Goal: Task Accomplishment & Management: Manage account settings

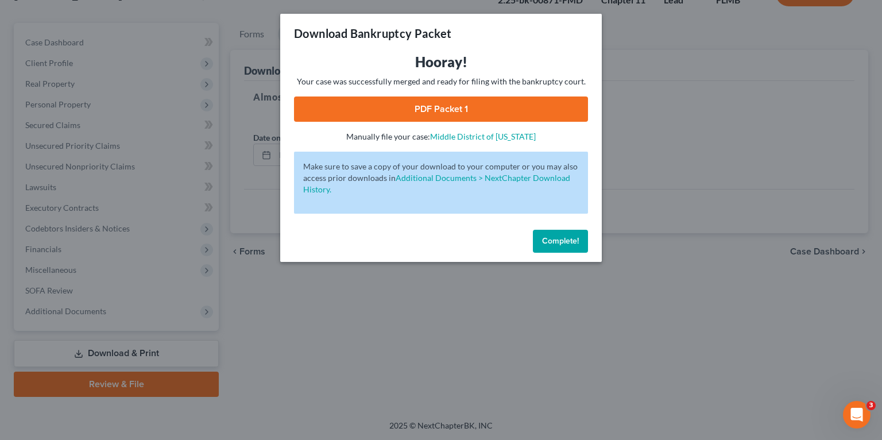
click at [549, 244] on span "Complete!" at bounding box center [560, 241] width 37 height 10
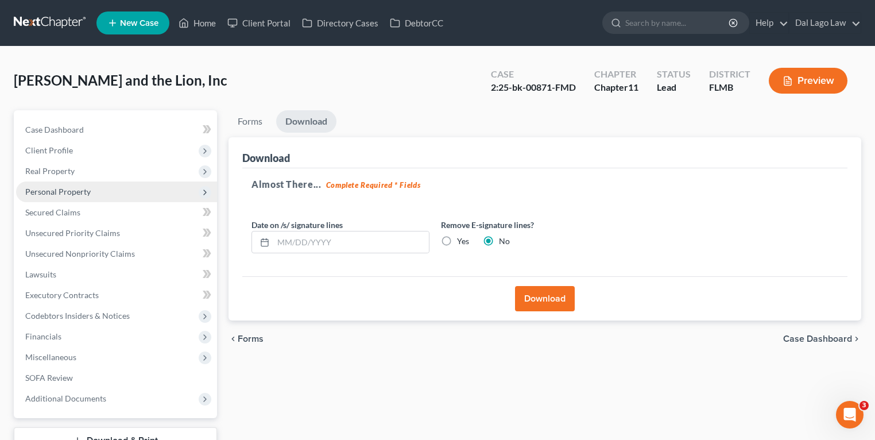
click at [87, 191] on span "Personal Property" at bounding box center [57, 192] width 65 height 10
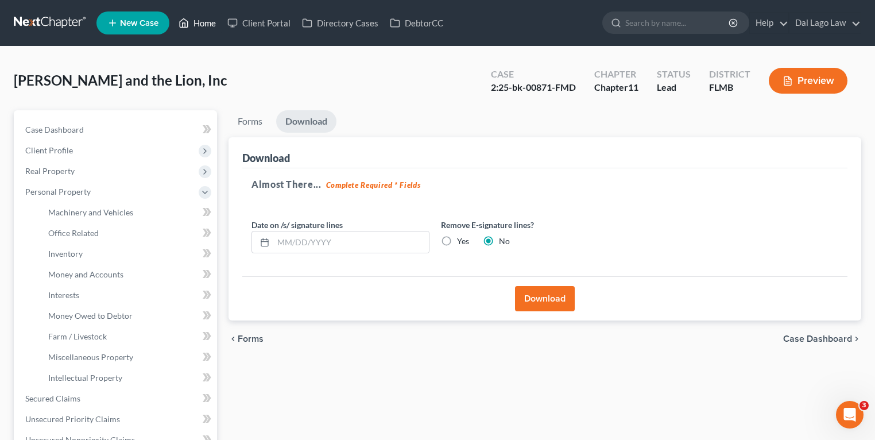
click at [206, 23] on link "Home" at bounding box center [197, 23] width 49 height 21
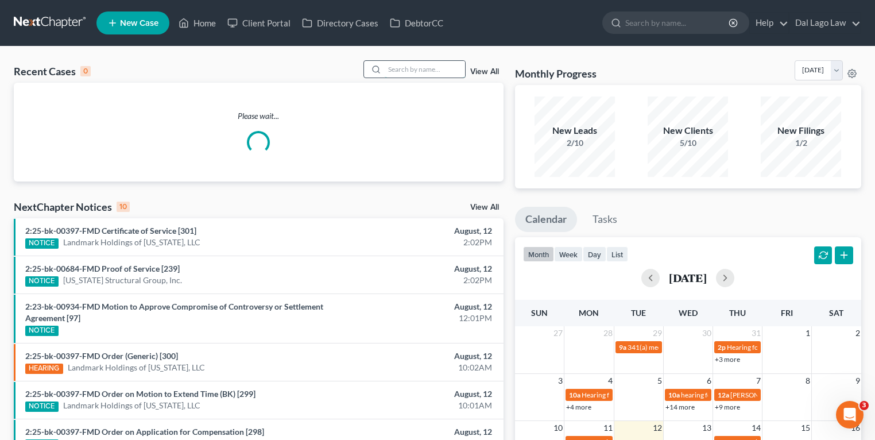
click at [441, 69] on input "search" at bounding box center [425, 69] width 80 height 17
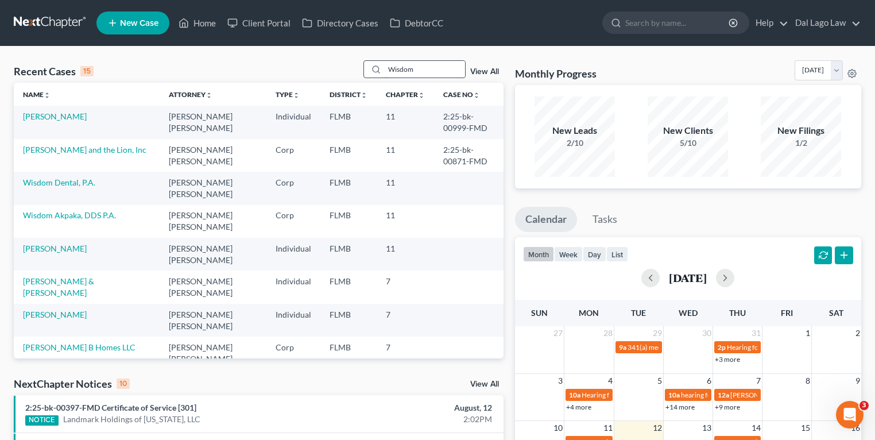
type input "Wisdom"
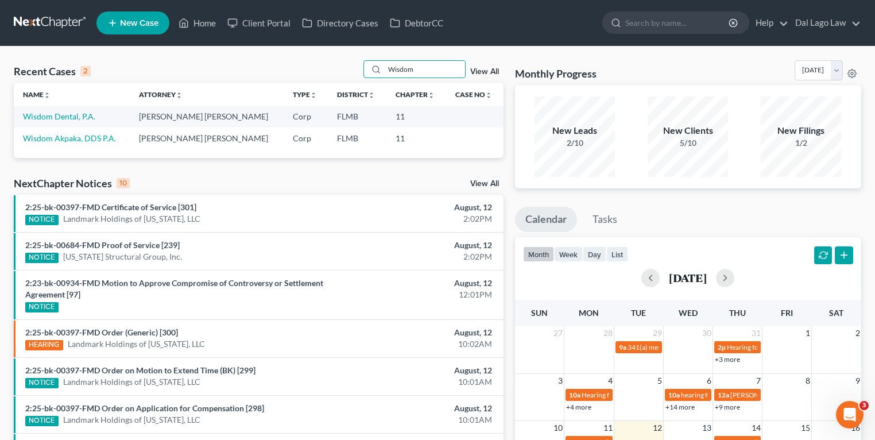
click at [73, 110] on td "Wisdom Dental, P.A." at bounding box center [72, 116] width 116 height 21
click at [73, 114] on link "Wisdom Dental, P.A." at bounding box center [59, 116] width 72 height 10
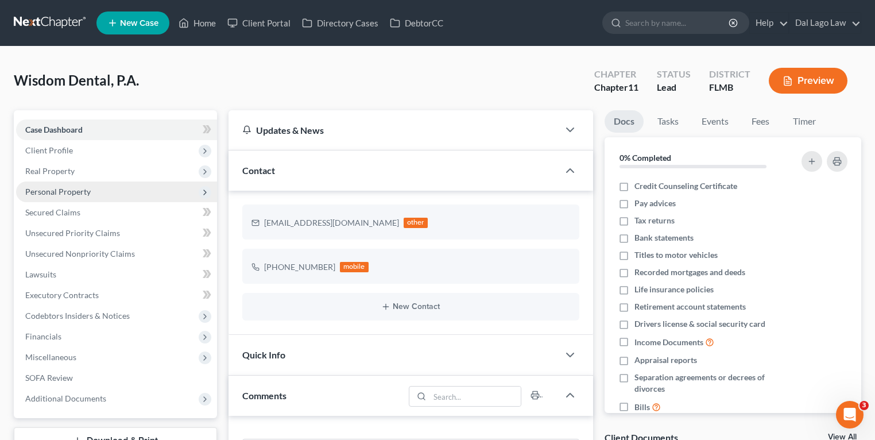
click at [129, 188] on span "Personal Property" at bounding box center [116, 191] width 201 height 21
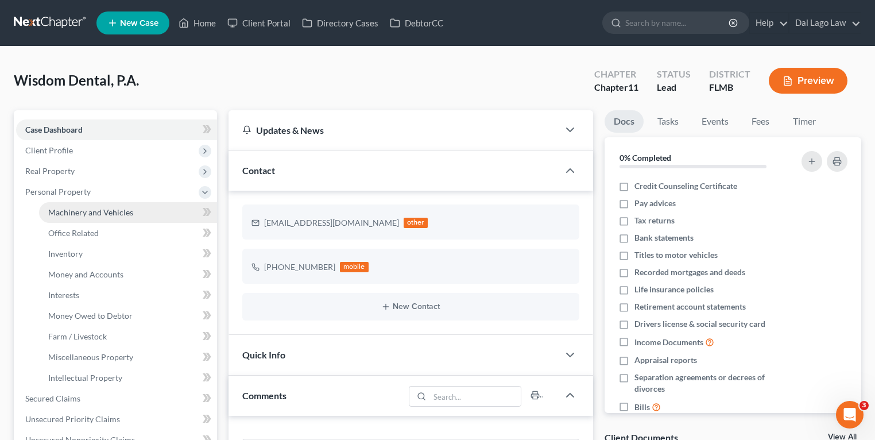
scroll to position [452, 0]
click at [140, 220] on link "Machinery and Vehicles" at bounding box center [128, 212] width 178 height 21
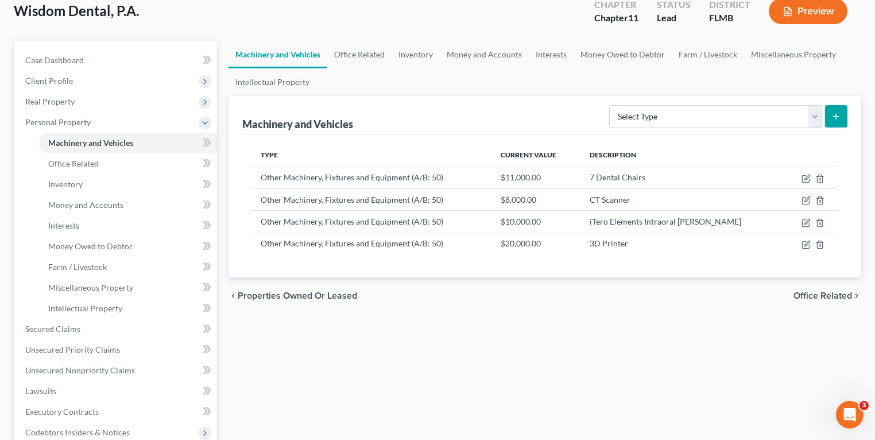
scroll to position [138, 0]
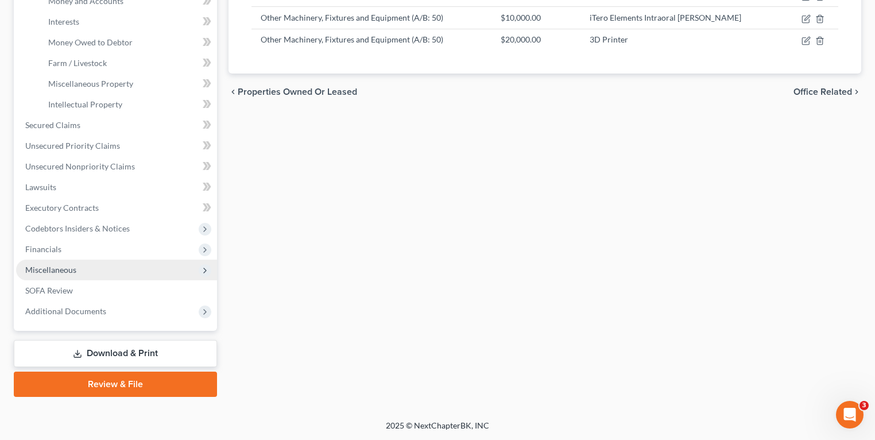
click at [68, 262] on span "Miscellaneous" at bounding box center [116, 269] width 201 height 21
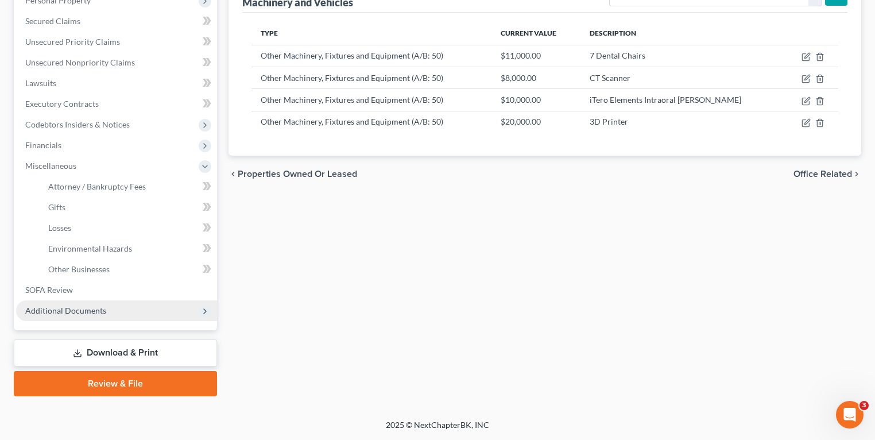
scroll to position [191, 0]
click at [86, 301] on span "Additional Documents" at bounding box center [116, 311] width 201 height 21
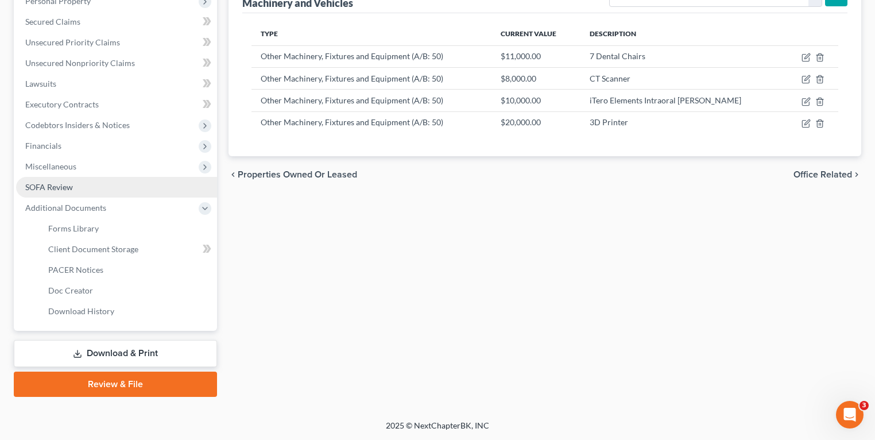
click at [67, 183] on span "SOFA Review" at bounding box center [49, 187] width 48 height 10
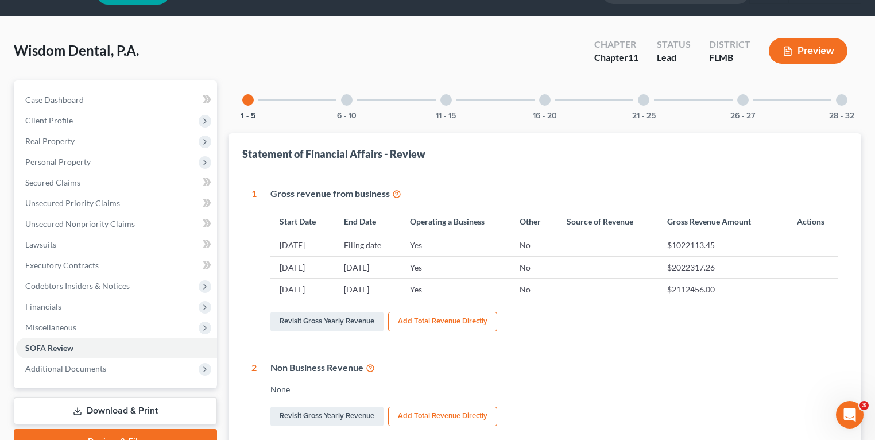
scroll to position [92, 0]
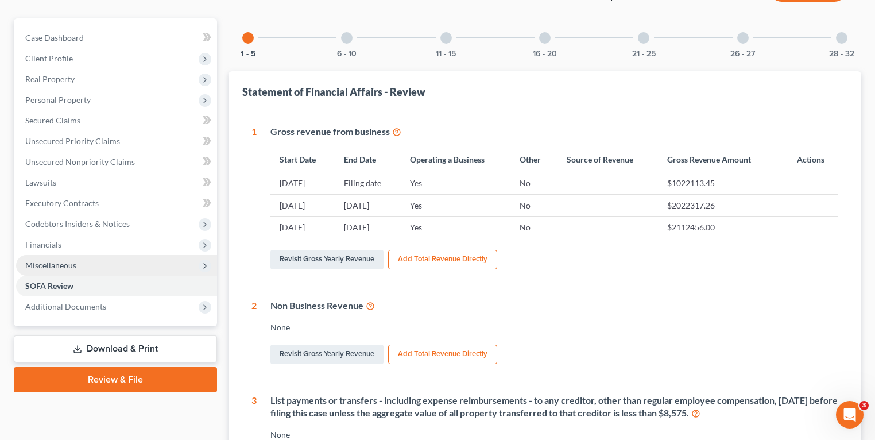
click at [98, 260] on span "Miscellaneous" at bounding box center [116, 265] width 201 height 21
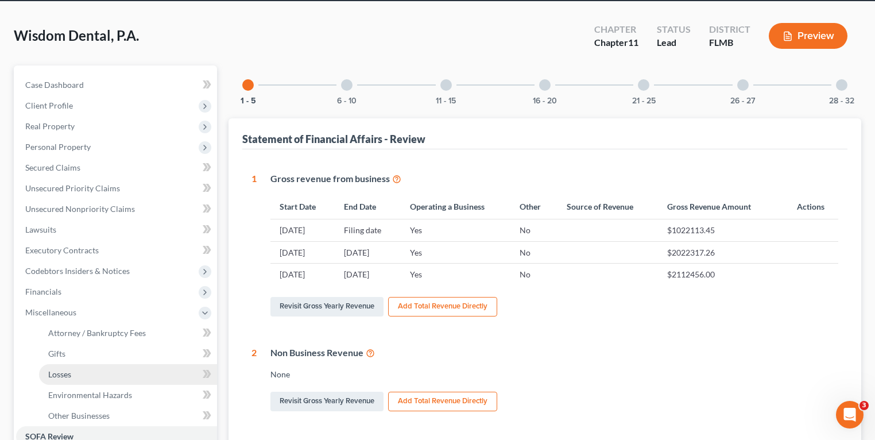
scroll to position [0, 0]
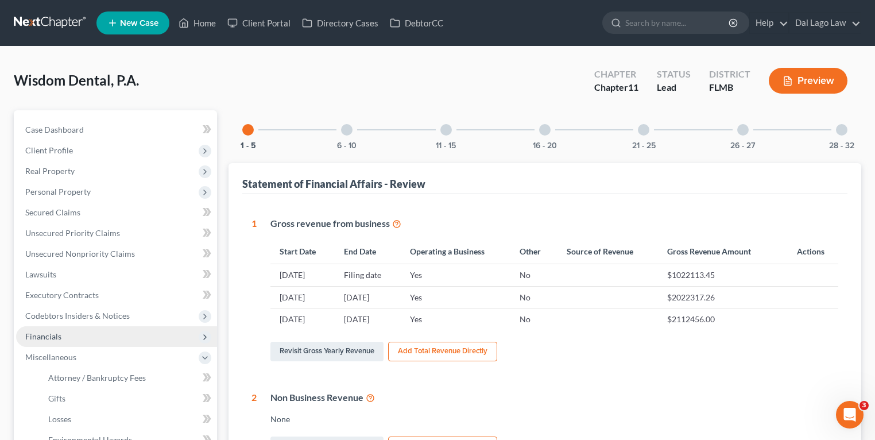
click at [75, 335] on span "Financials" at bounding box center [116, 336] width 201 height 21
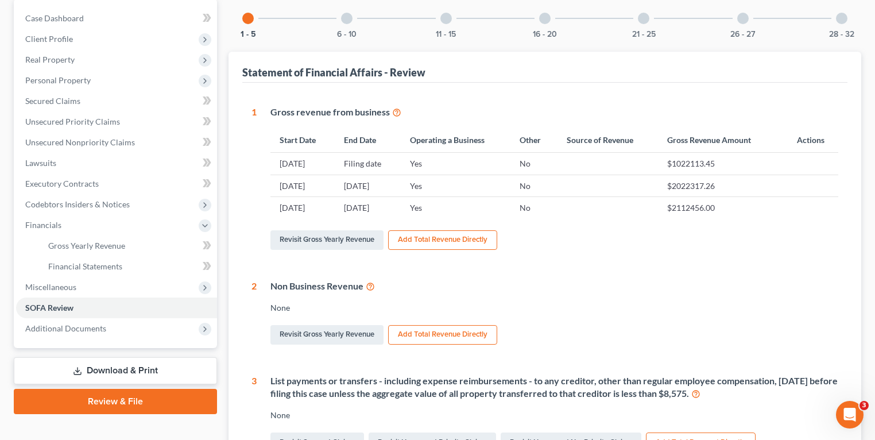
scroll to position [138, 0]
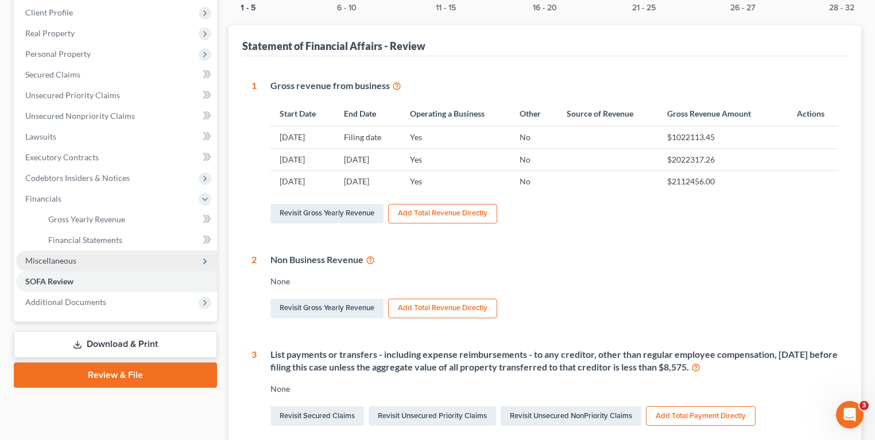
click at [81, 251] on span "Miscellaneous" at bounding box center [116, 260] width 201 height 21
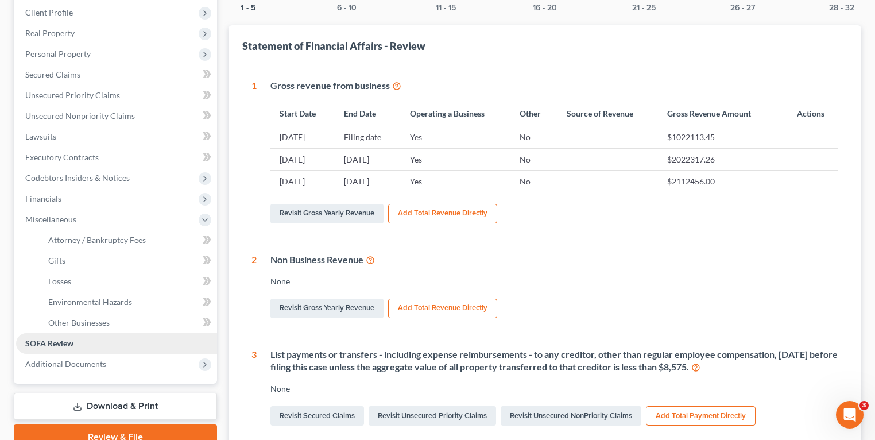
click at [100, 344] on link "SOFA Review" at bounding box center [116, 343] width 201 height 21
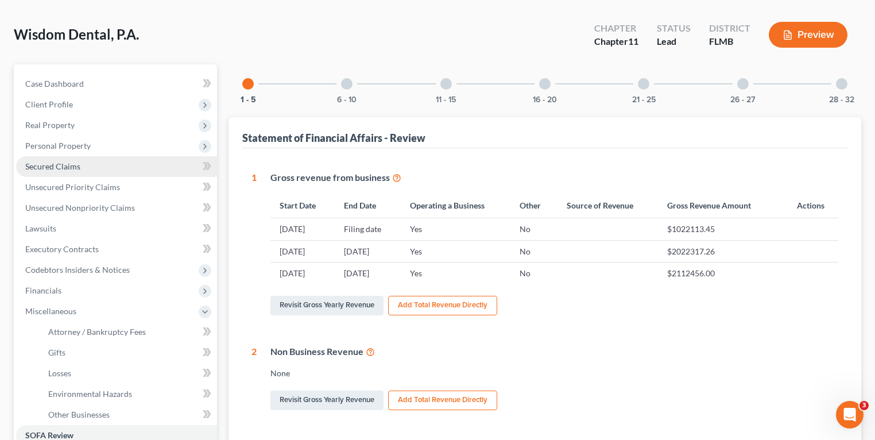
click at [80, 170] on link "Secured Claims" at bounding box center [116, 166] width 201 height 21
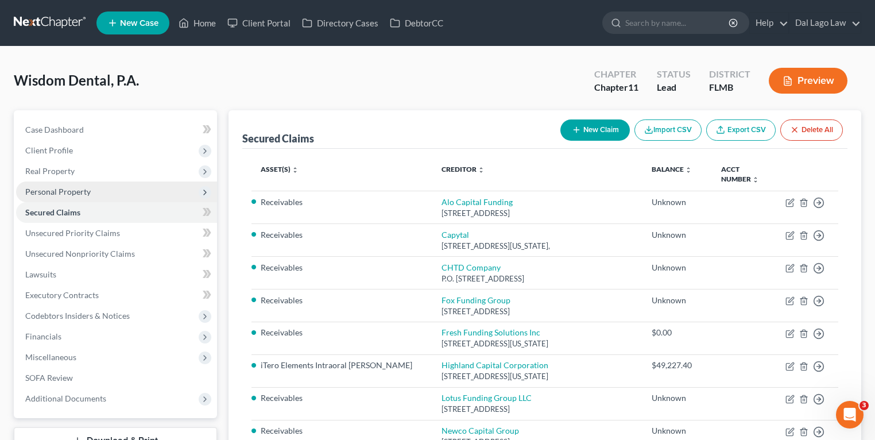
click at [107, 193] on span "Personal Property" at bounding box center [116, 191] width 201 height 21
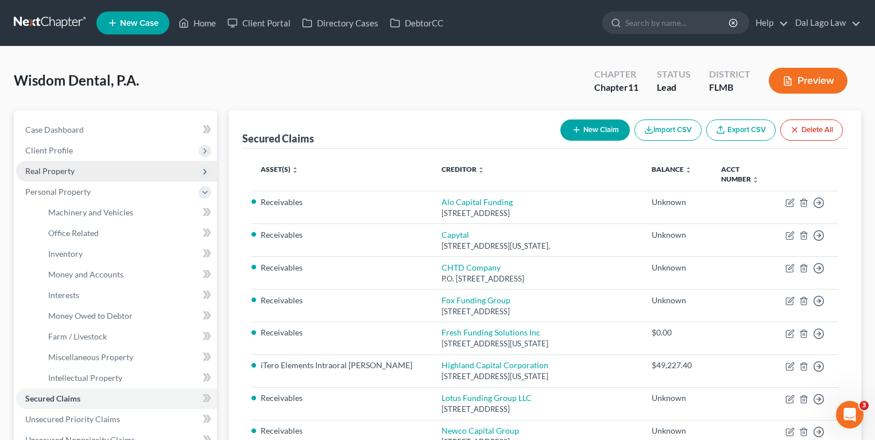
click at [92, 176] on span "Real Property" at bounding box center [116, 171] width 201 height 21
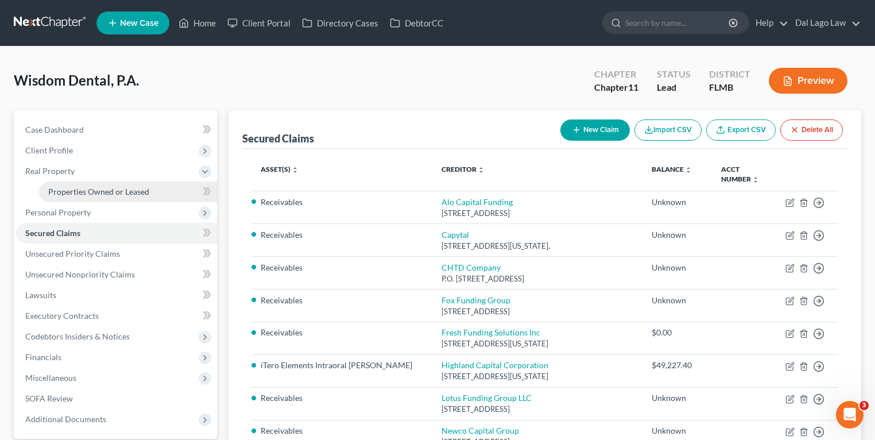
click at [95, 188] on span "Properties Owned or Leased" at bounding box center [98, 192] width 101 height 10
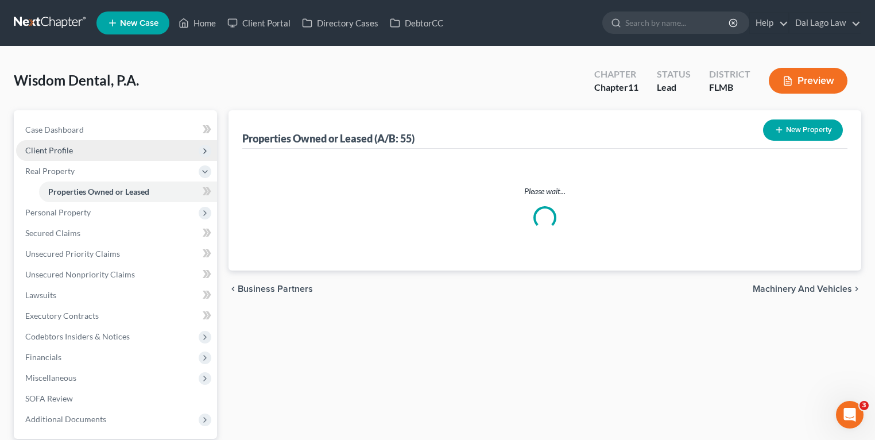
click at [87, 146] on span "Client Profile" at bounding box center [116, 150] width 201 height 21
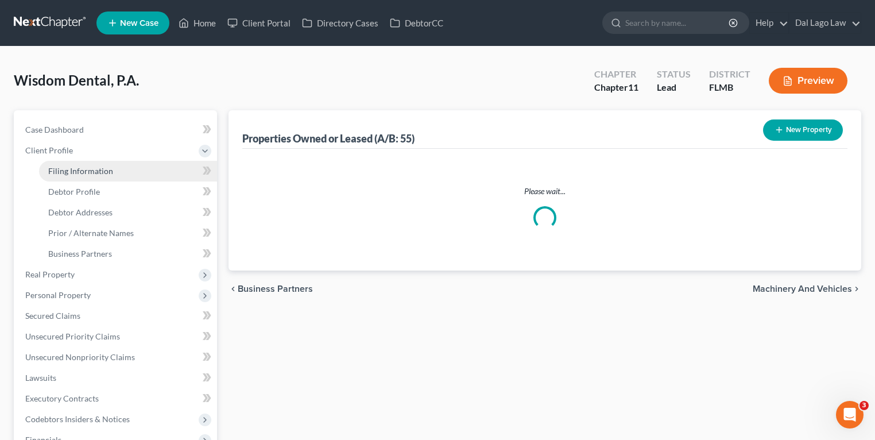
click at [92, 172] on span "Filing Information" at bounding box center [80, 171] width 65 height 10
select select "3"
select select "1"
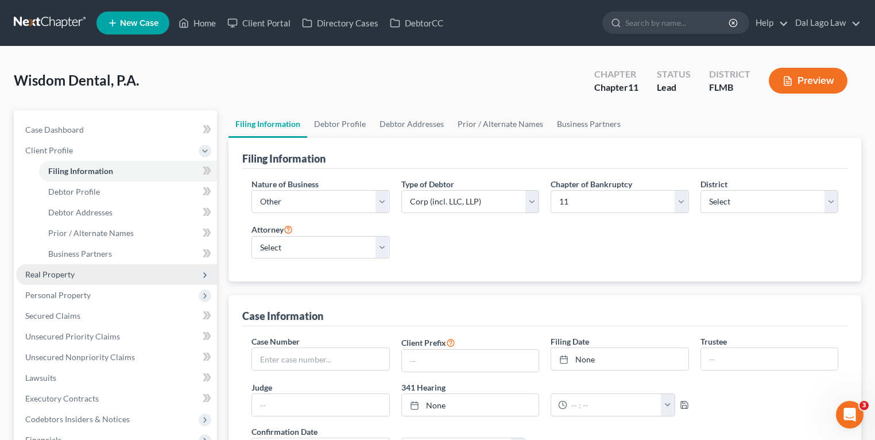
click at [66, 280] on span "Real Property" at bounding box center [116, 274] width 201 height 21
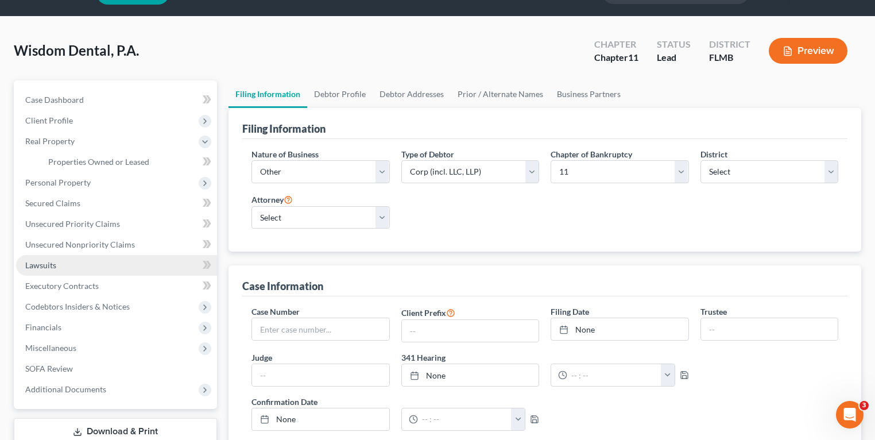
scroll to position [92, 0]
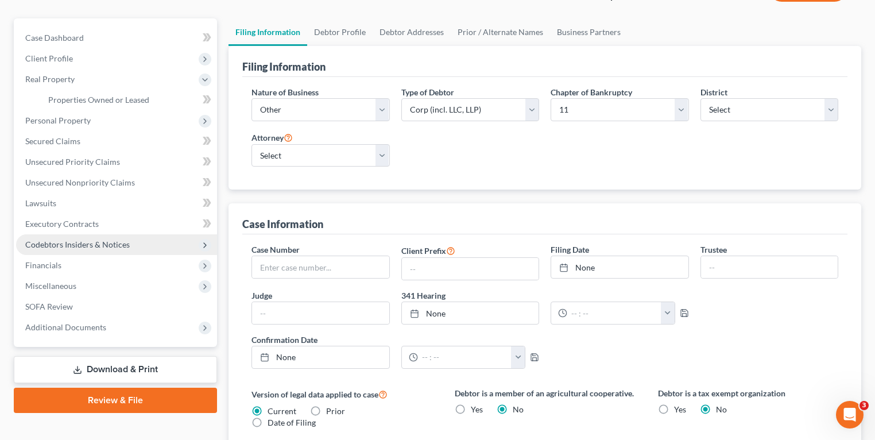
click at [83, 246] on span "Codebtors Insiders & Notices" at bounding box center [77, 244] width 104 height 10
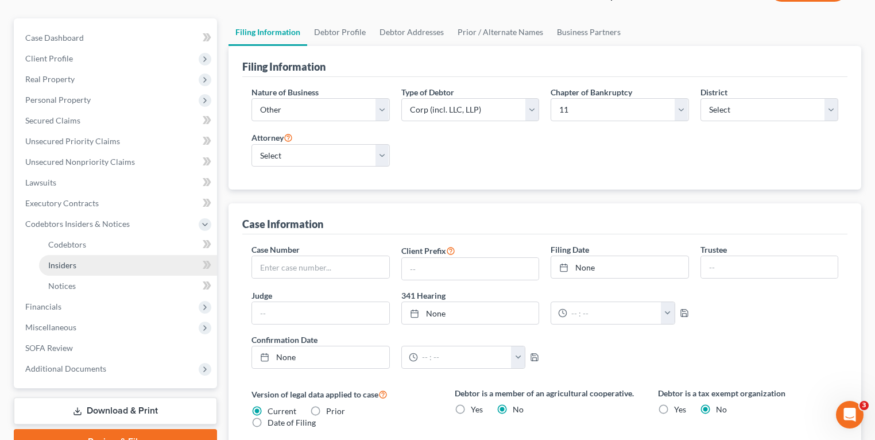
click at [86, 267] on link "Insiders" at bounding box center [128, 265] width 178 height 21
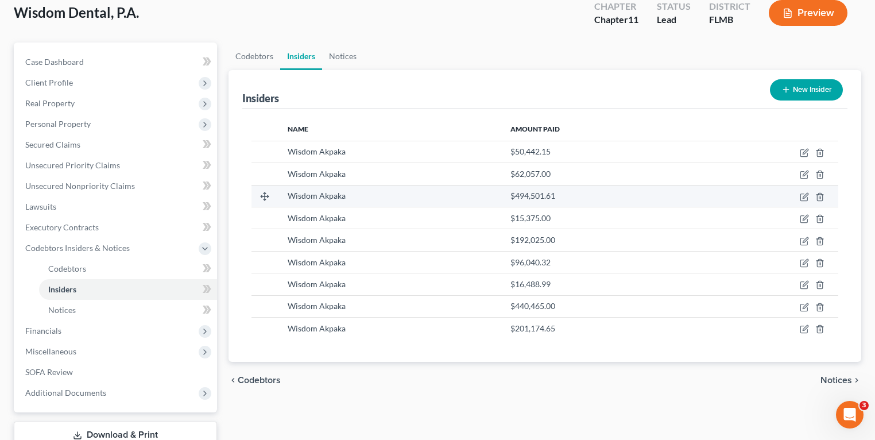
scroll to position [92, 0]
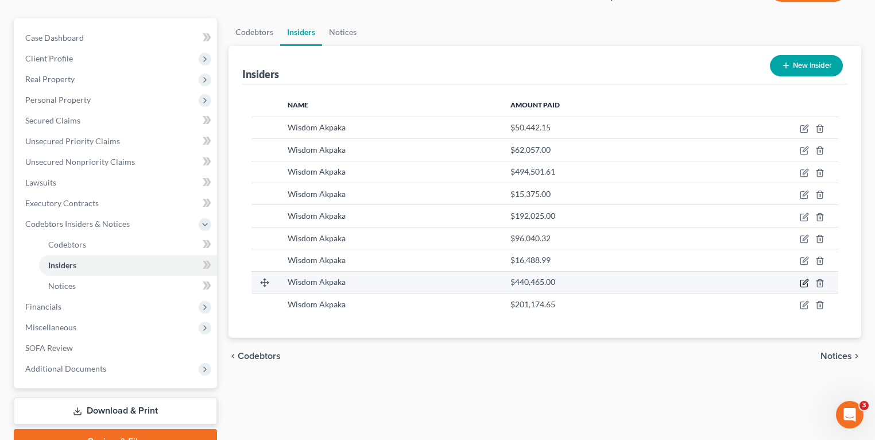
click at [803, 284] on icon "button" at bounding box center [803, 282] width 9 height 9
select select "9"
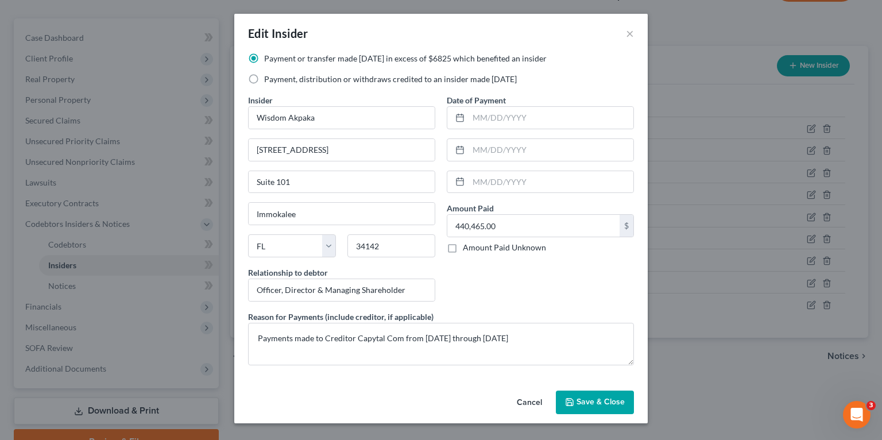
click at [624, 33] on div "Edit Insider ×" at bounding box center [440, 33] width 413 height 39
click at [629, 33] on button "×" at bounding box center [630, 33] width 8 height 14
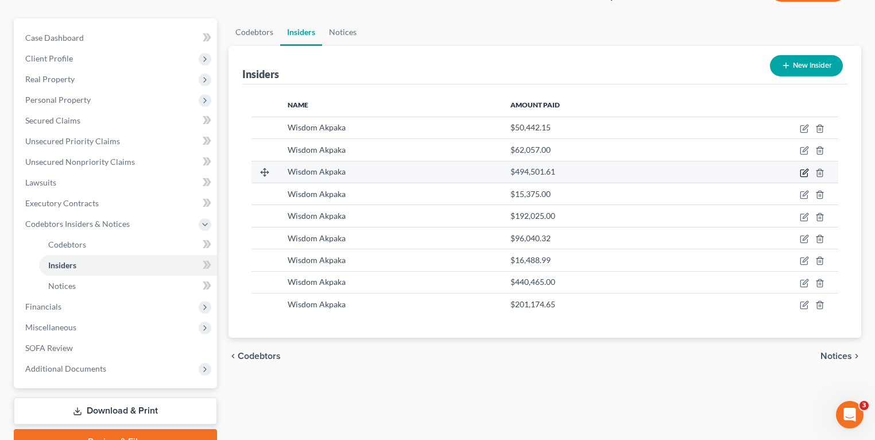
click at [803, 171] on icon "button" at bounding box center [803, 172] width 9 height 9
select select "9"
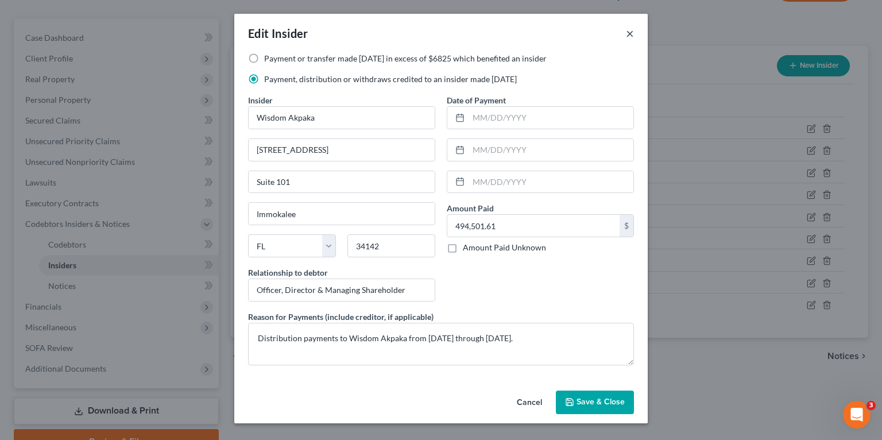
click at [632, 30] on button "×" at bounding box center [630, 33] width 8 height 14
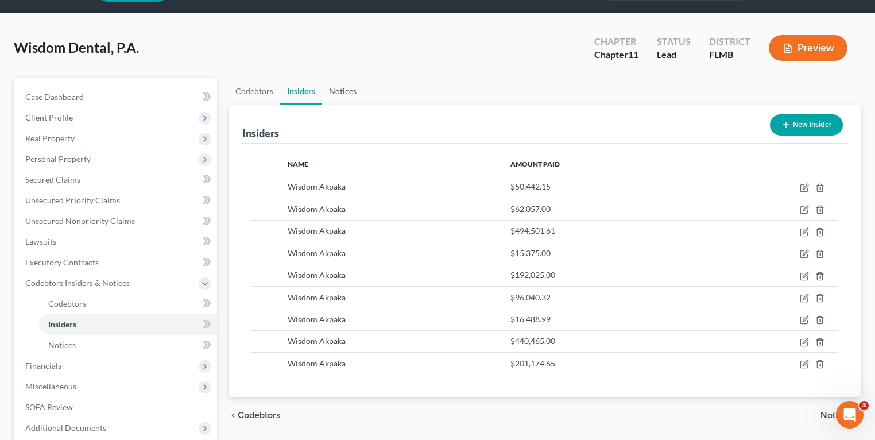
scroll to position [0, 0]
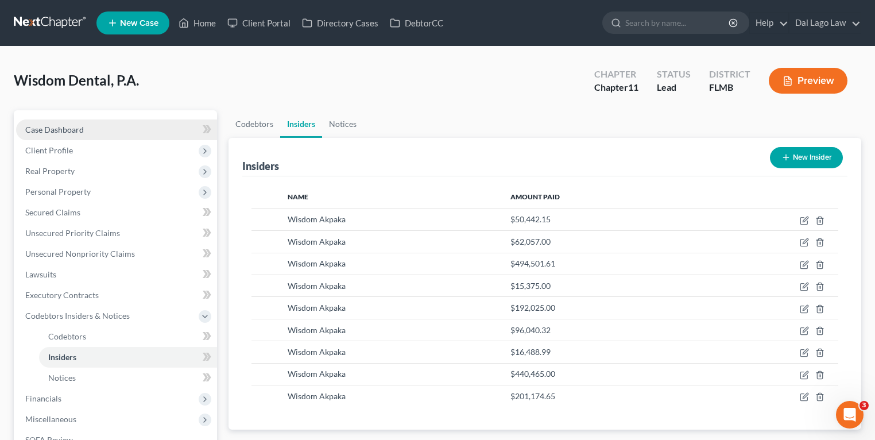
click at [63, 121] on link "Case Dashboard" at bounding box center [116, 129] width 201 height 21
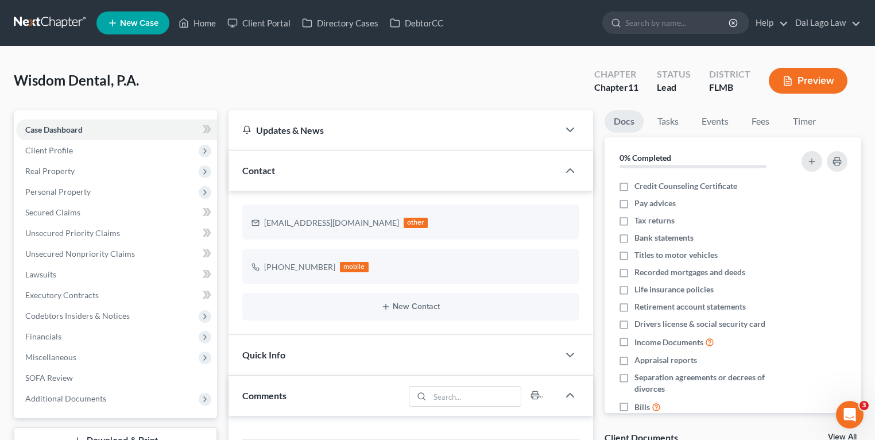
scroll to position [452, 0]
click at [139, 126] on link "Case Dashboard" at bounding box center [116, 129] width 201 height 21
